Goal: Navigation & Orientation: Find specific page/section

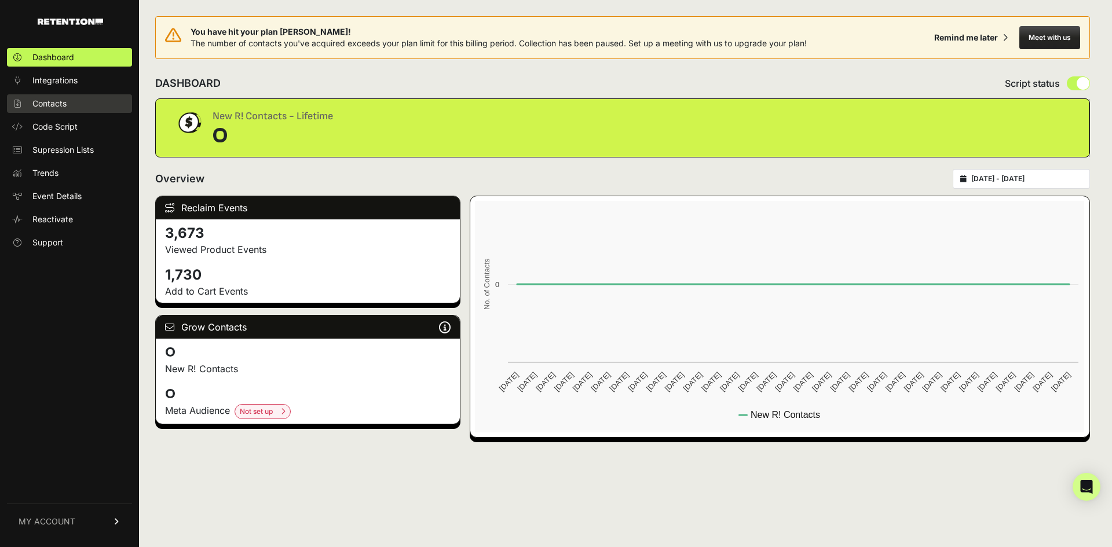
click at [59, 105] on span "Contacts" at bounding box center [49, 104] width 34 height 12
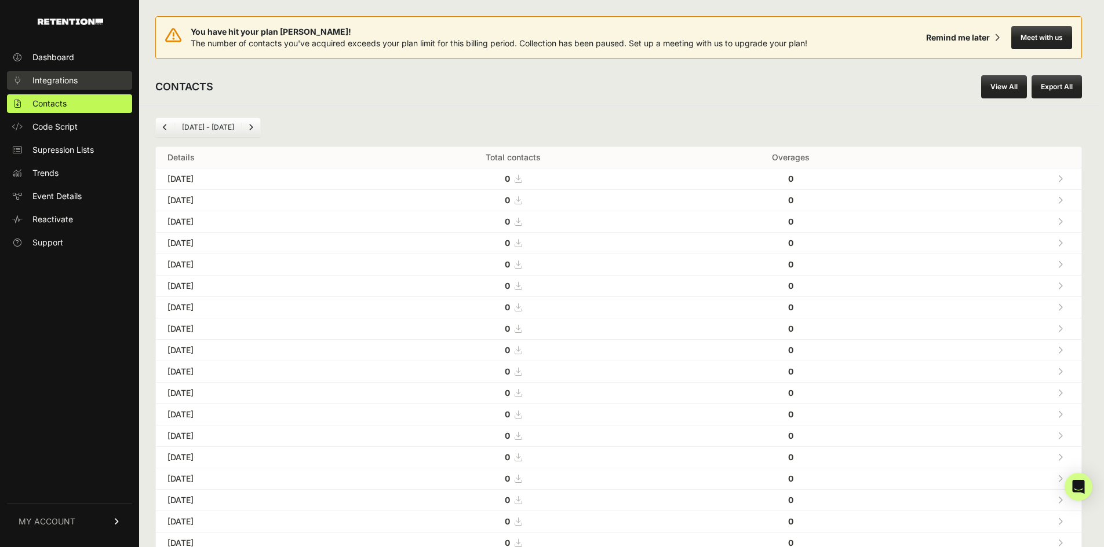
click at [62, 82] on span "Integrations" at bounding box center [54, 81] width 45 height 12
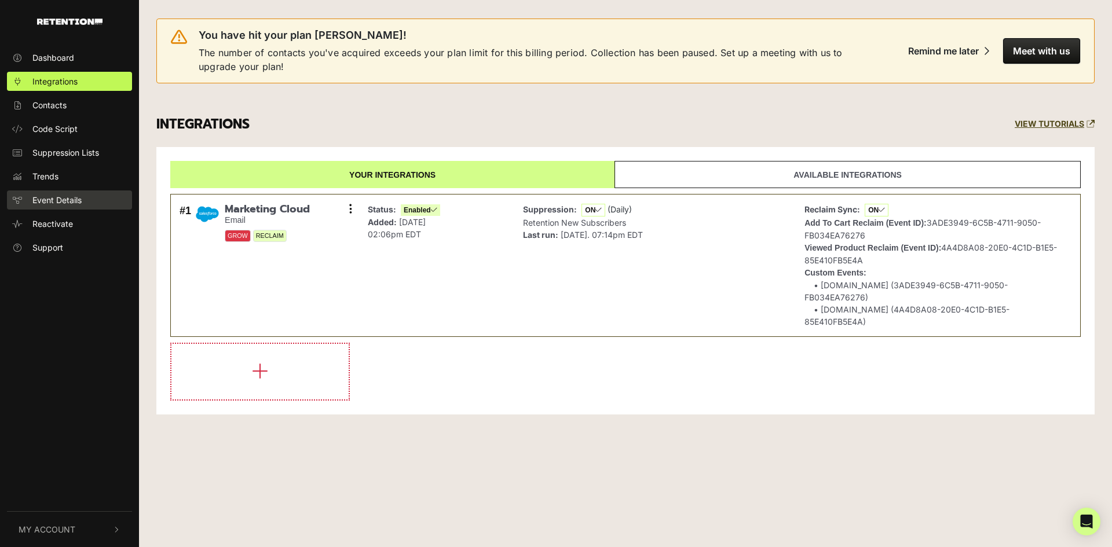
click at [71, 206] on link "Event Details" at bounding box center [69, 200] width 125 height 19
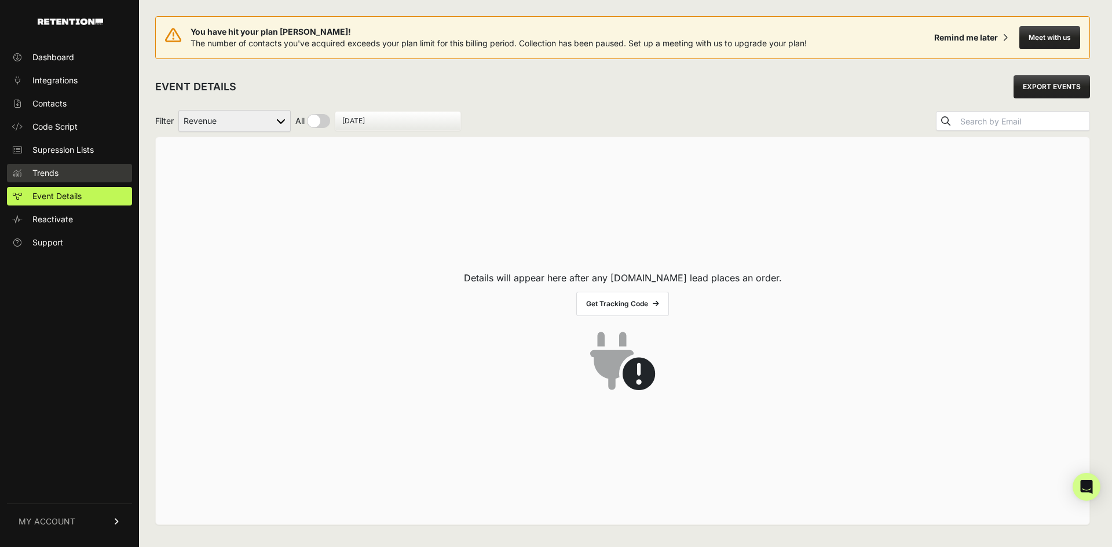
click at [54, 174] on span "Trends" at bounding box center [45, 173] width 26 height 12
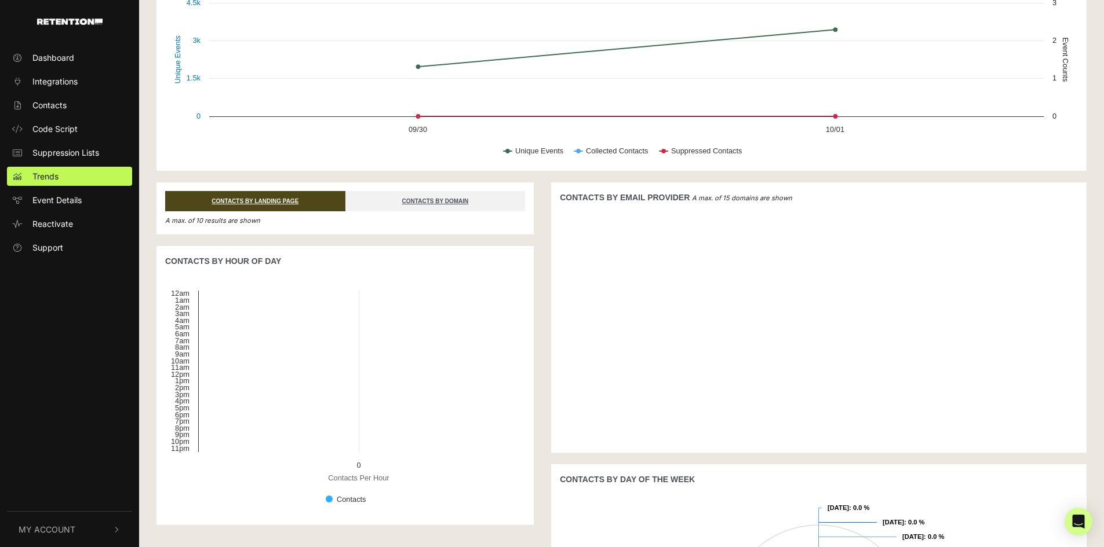
scroll to position [174, 0]
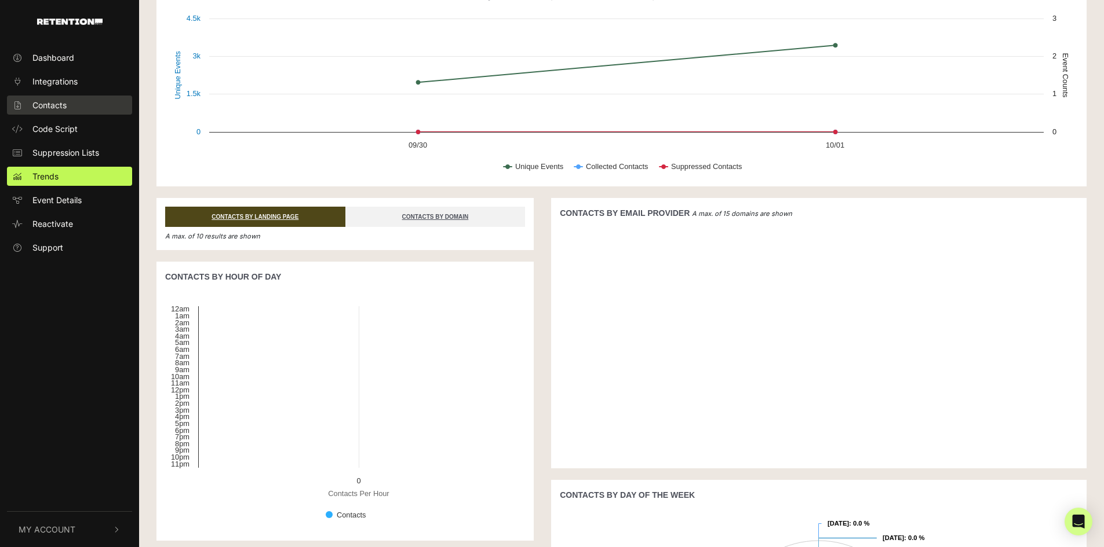
click at [49, 113] on link "Contacts" at bounding box center [69, 105] width 125 height 19
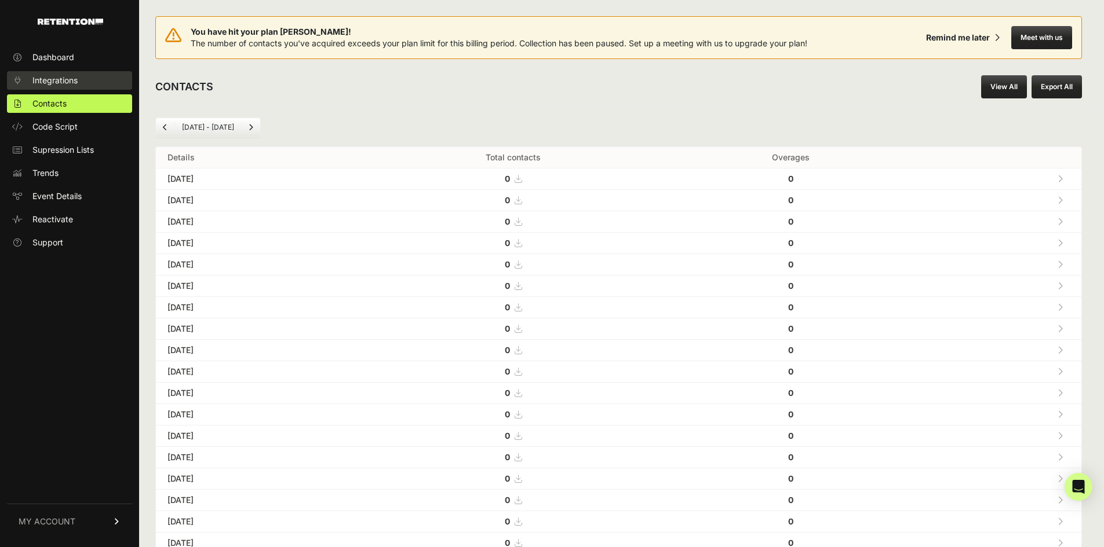
click at [53, 82] on span "Integrations" at bounding box center [54, 81] width 45 height 12
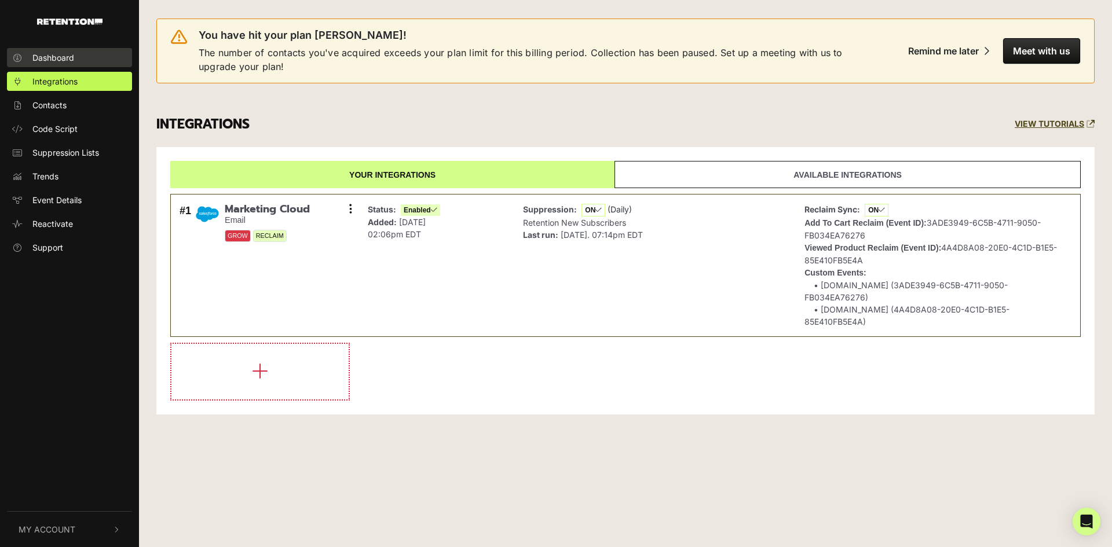
click at [48, 61] on span "Dashboard" at bounding box center [53, 58] width 42 height 12
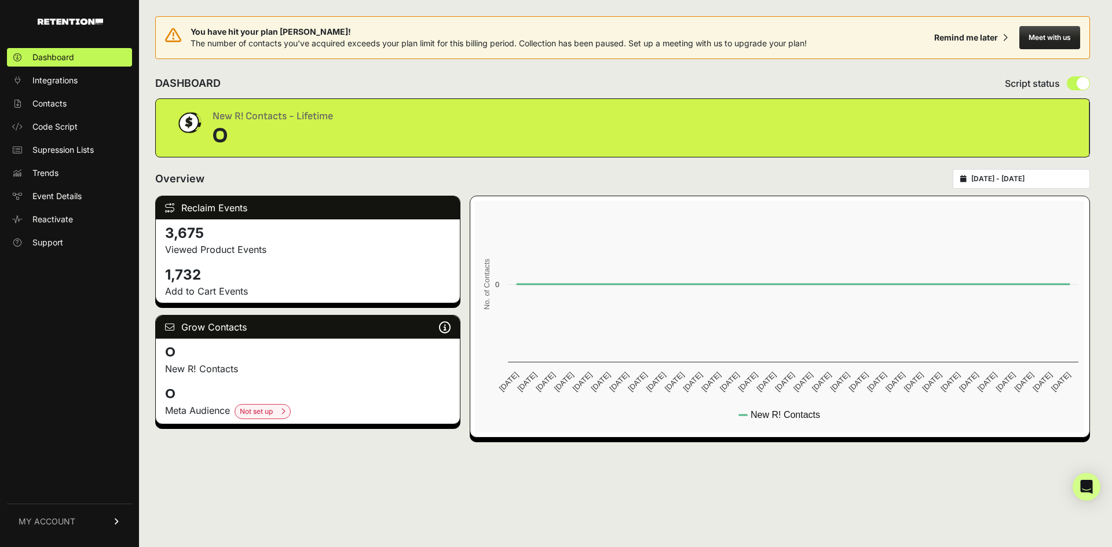
click at [222, 210] on div "Reclaim Events" at bounding box center [308, 207] width 304 height 23
click at [169, 206] on icon at bounding box center [169, 207] width 9 height 9
click at [975, 40] on div "Remind me later" at bounding box center [966, 38] width 64 height 12
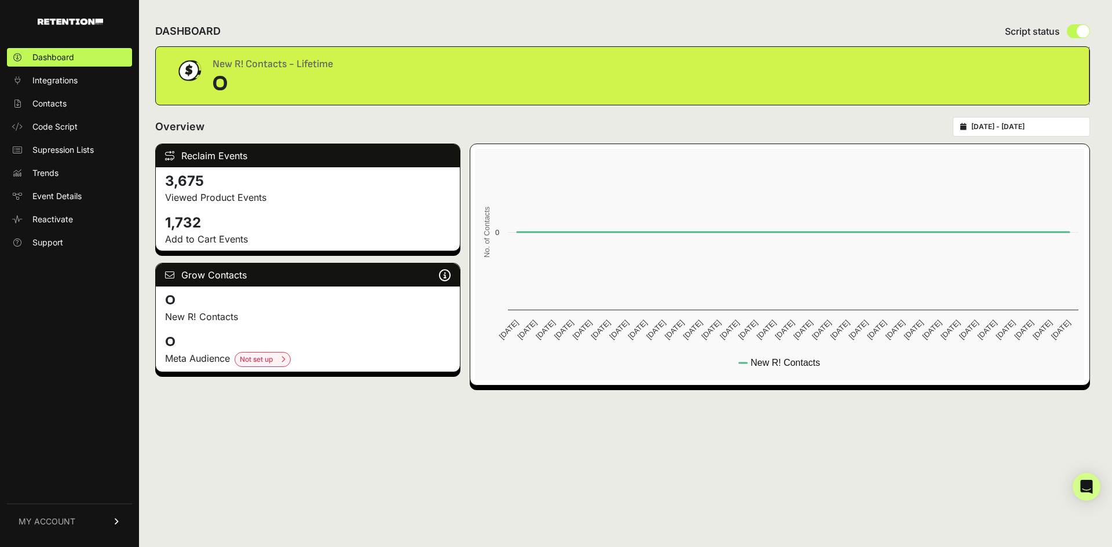
click at [104, 525] on link "MY ACCOUNT" at bounding box center [69, 521] width 125 height 35
click at [84, 440] on link "API Details" at bounding box center [69, 437] width 125 height 19
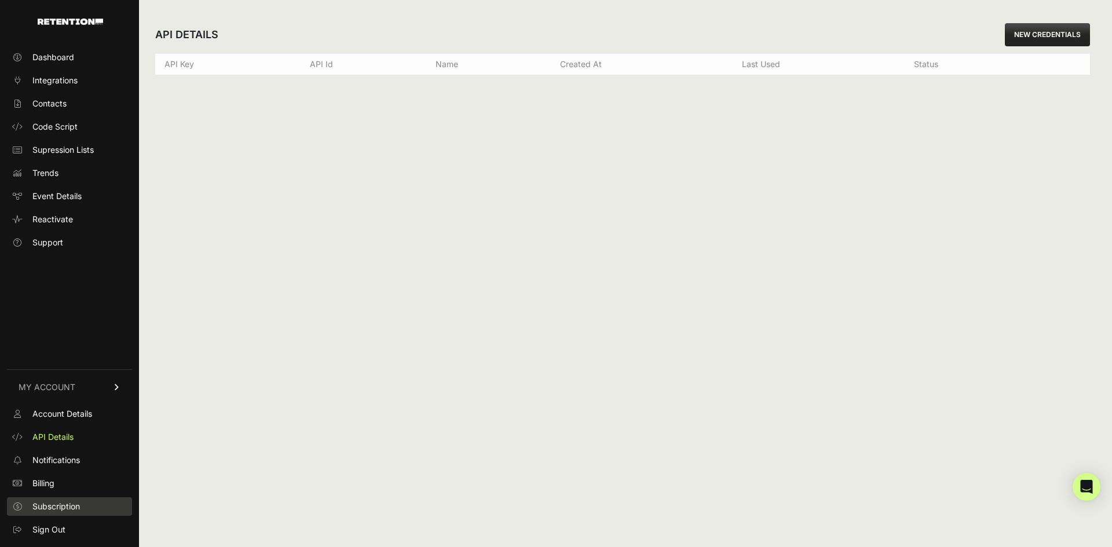
click at [63, 505] on span "Subscription" at bounding box center [56, 507] width 48 height 12
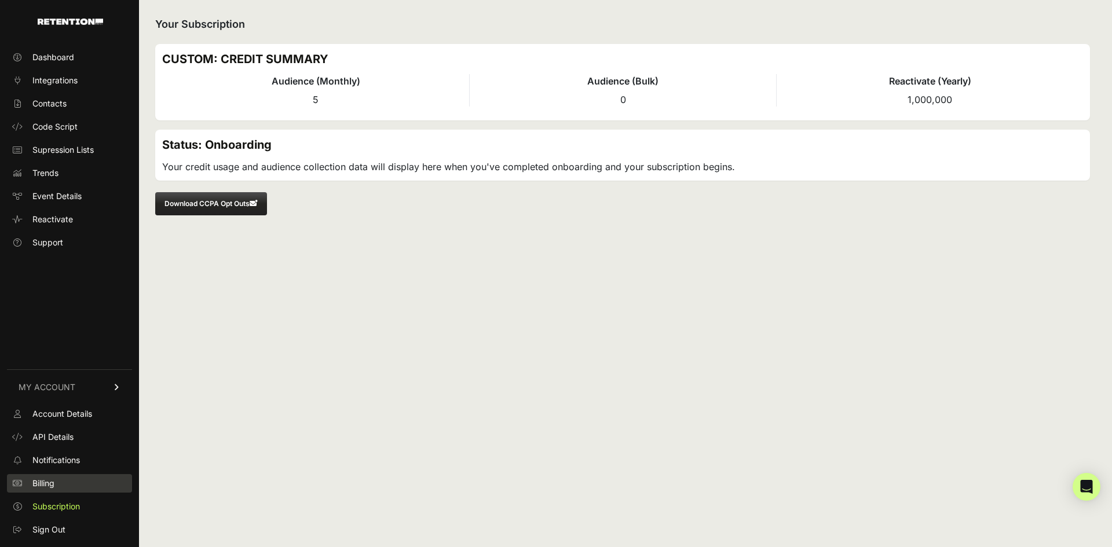
click at [40, 482] on span "Billing" at bounding box center [43, 484] width 22 height 12
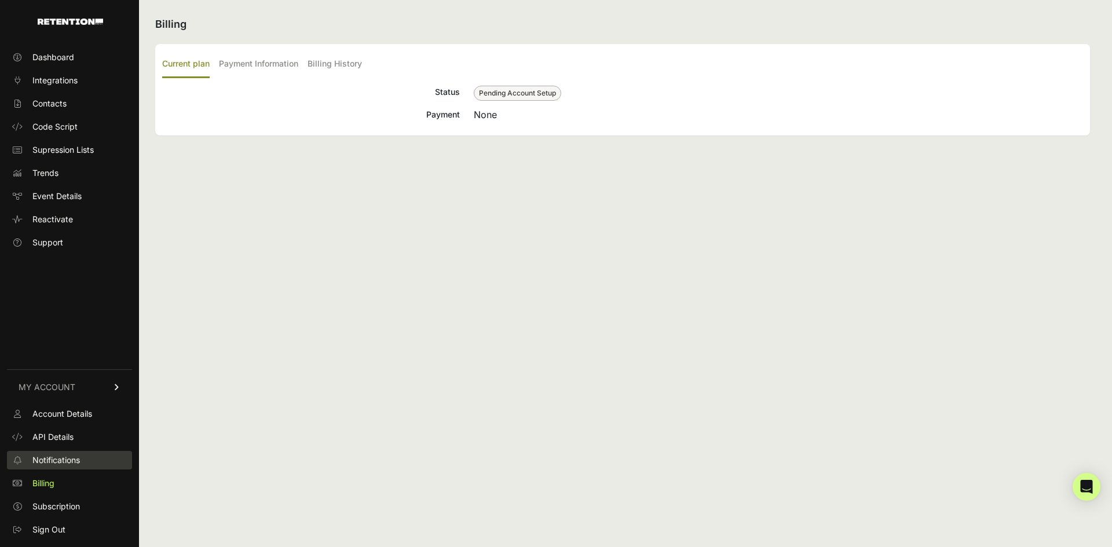
click at [60, 468] on link "Notifications" at bounding box center [69, 460] width 125 height 19
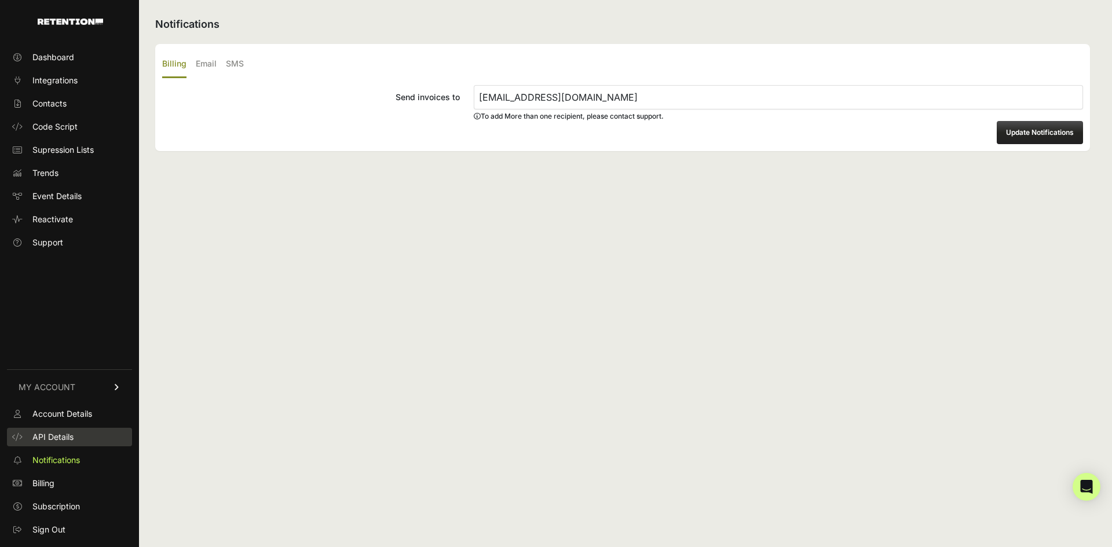
click at [68, 436] on span "API Details" at bounding box center [52, 438] width 41 height 12
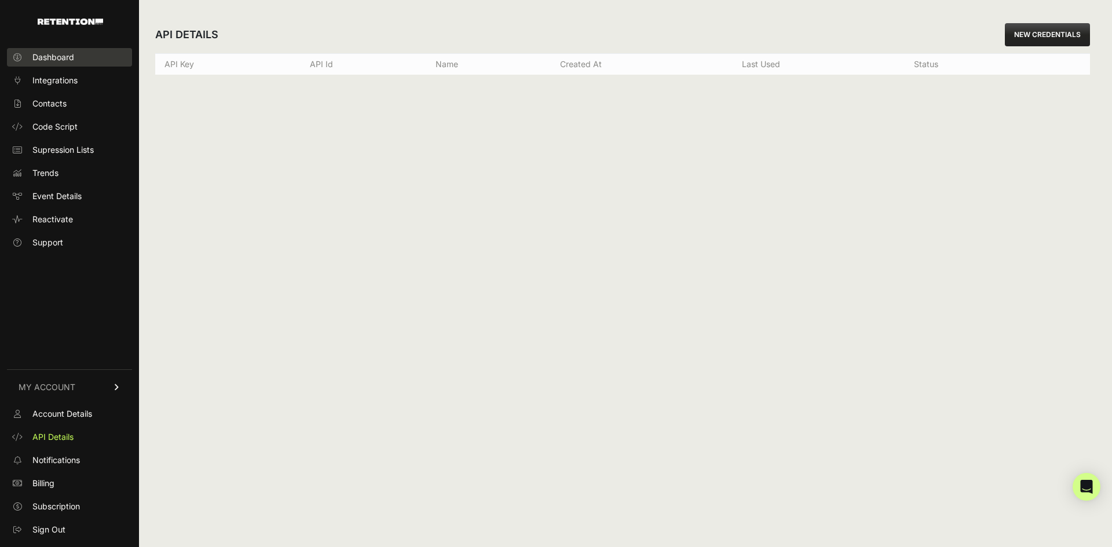
click at [55, 66] on link "Dashboard" at bounding box center [69, 57] width 125 height 19
